Goal: Information Seeking & Learning: Learn about a topic

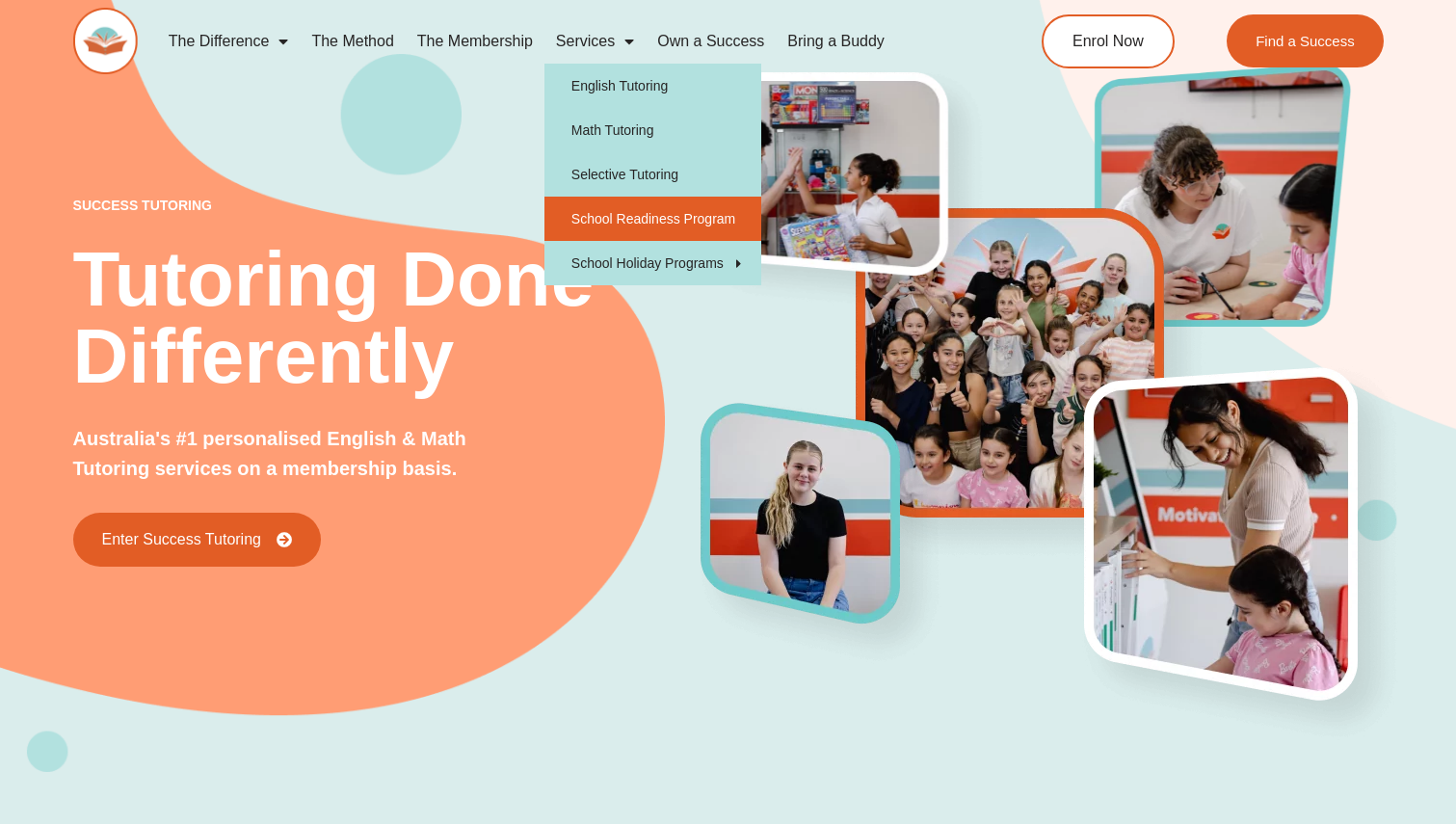
click at [603, 227] on link "School Readiness Program" at bounding box center [652, 218] width 216 height 44
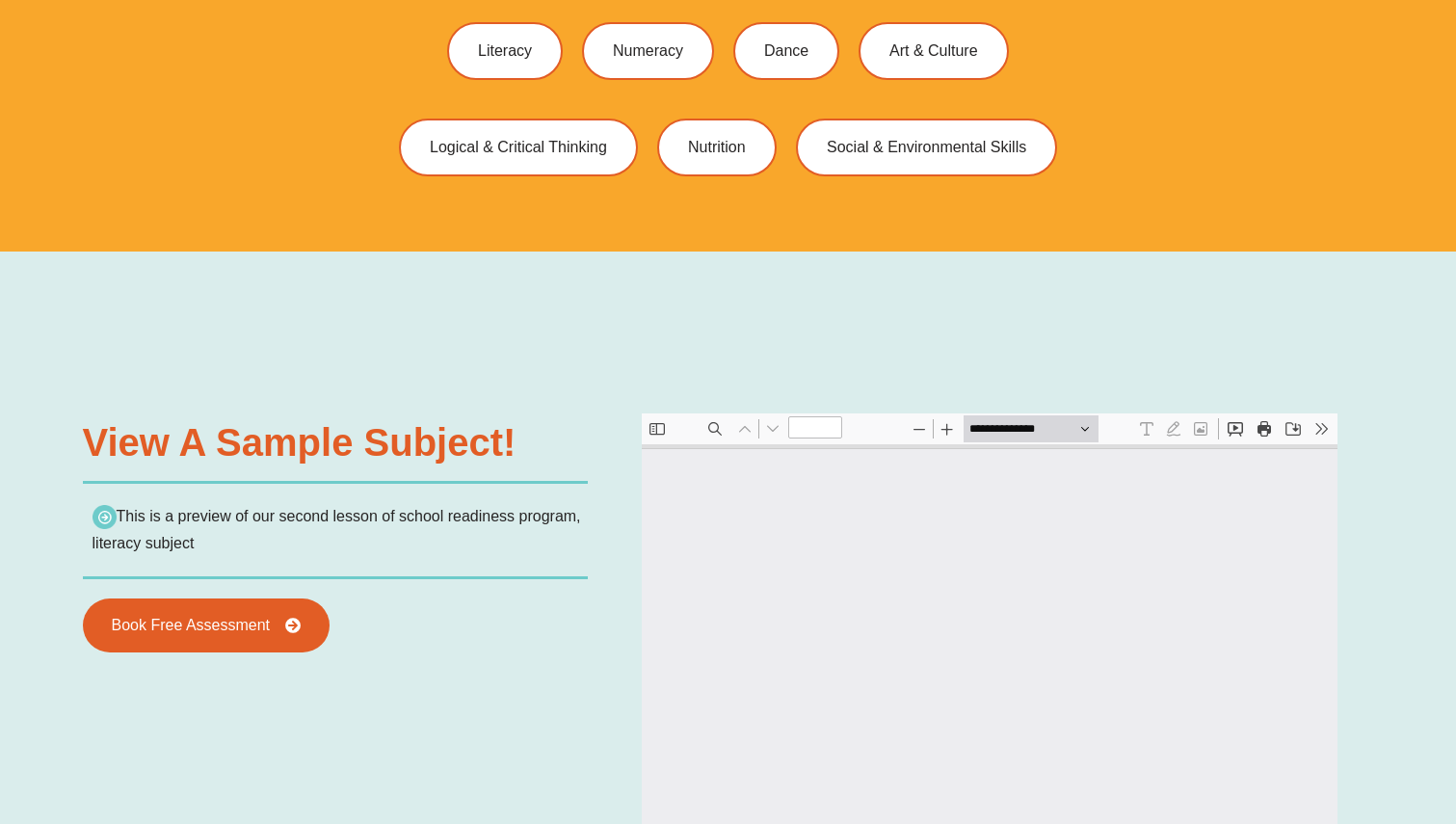
scroll to position [1530, 0]
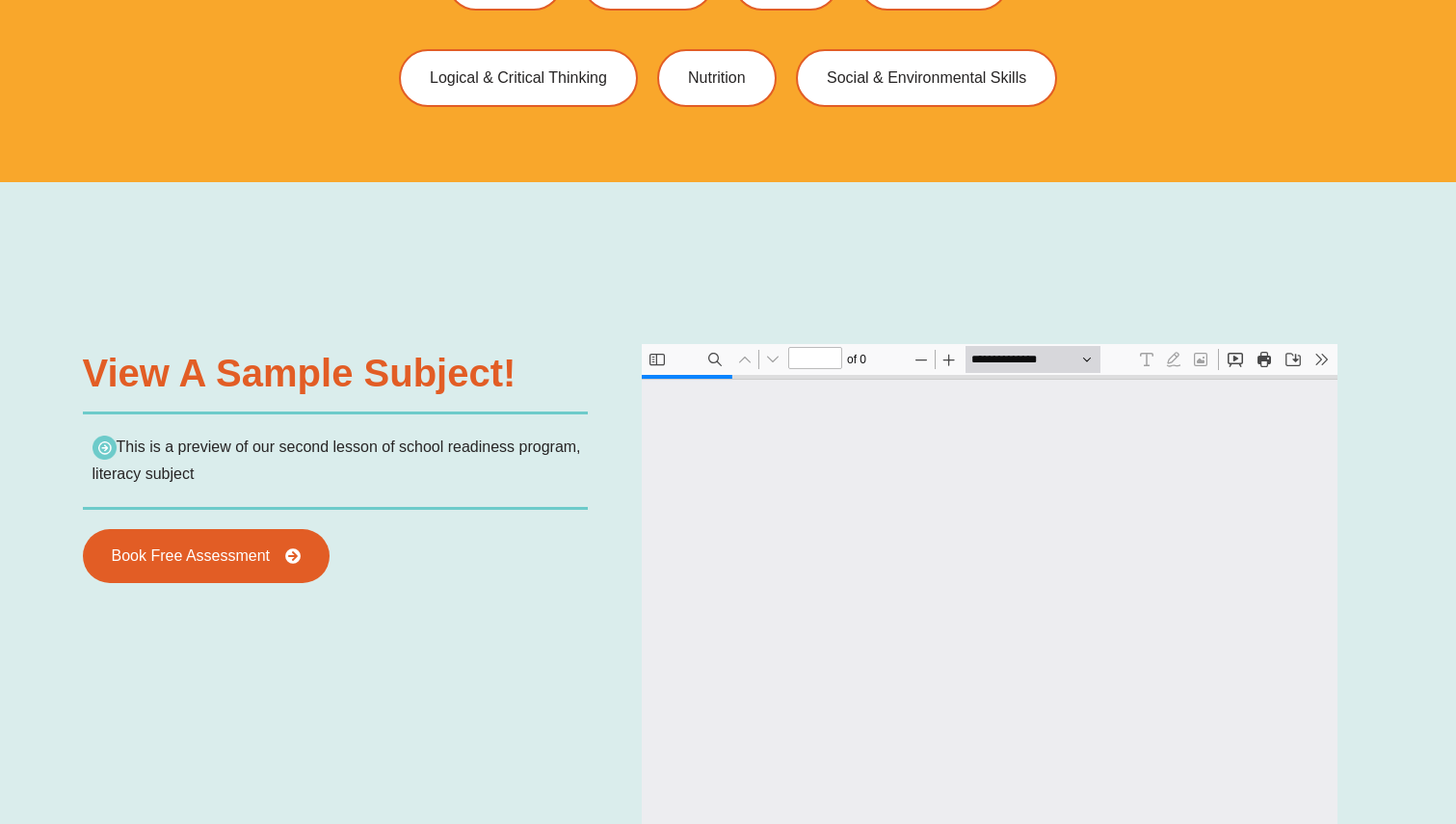
type input "*"
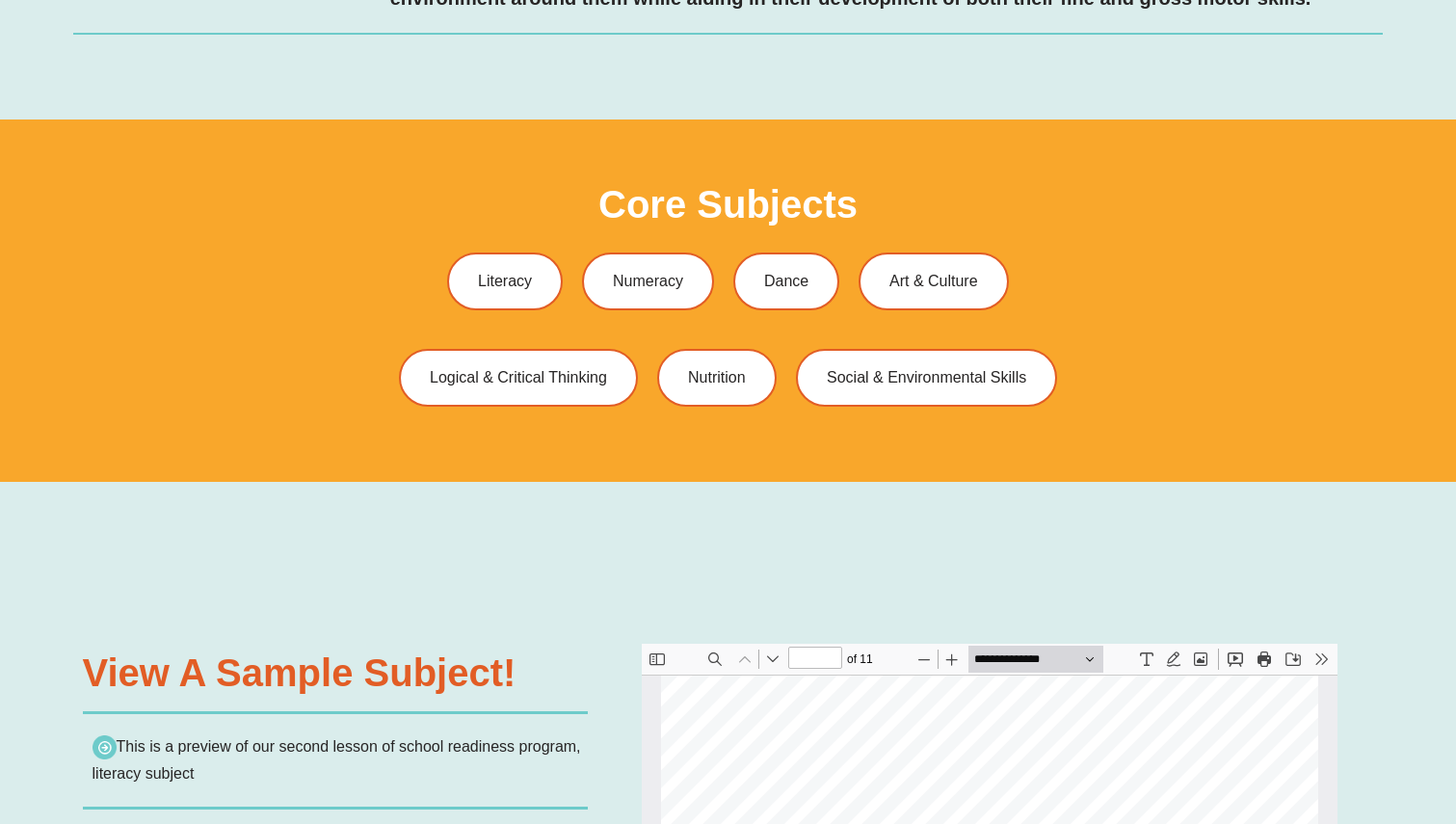
scroll to position [0, 0]
